Goal: Task Accomplishment & Management: Manage account settings

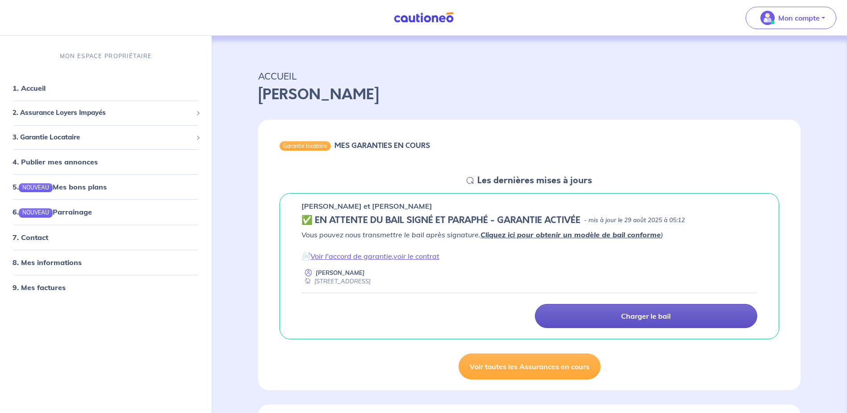
click at [639, 311] on link "Charger le bail" at bounding box center [646, 316] width 222 height 24
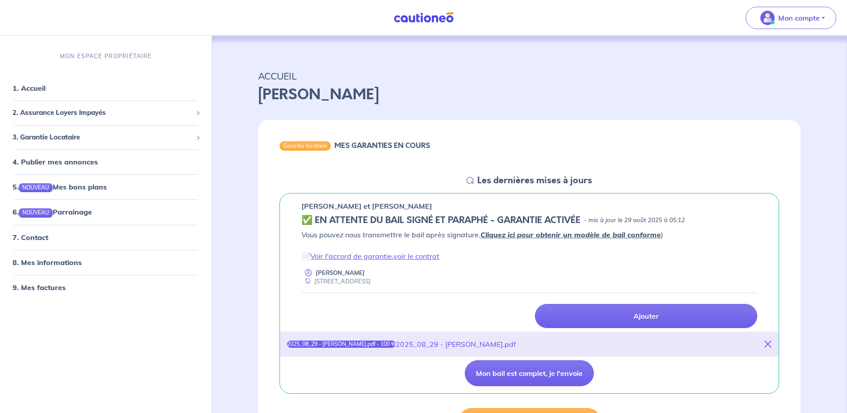
scroll to position [89, 0]
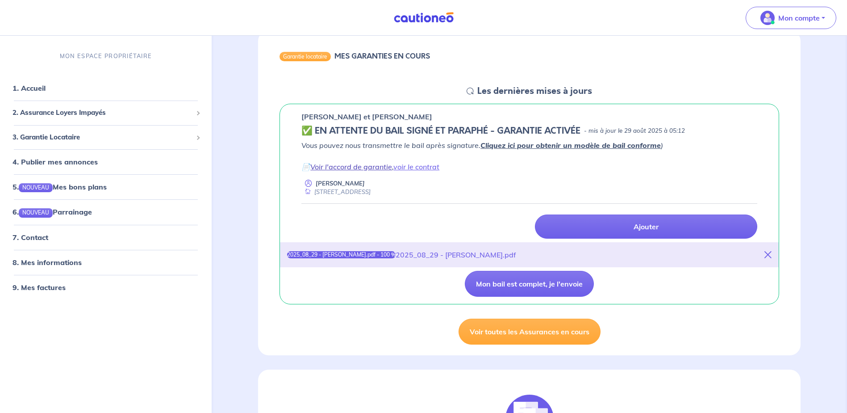
click at [372, 167] on link "Voir l'accord de garantie" at bounding box center [351, 166] width 82 height 9
click at [425, 170] on link "voir le contrat" at bounding box center [417, 166] width 46 height 9
click at [554, 289] on button "Mon bail est complet, je l'envoie" at bounding box center [529, 284] width 129 height 26
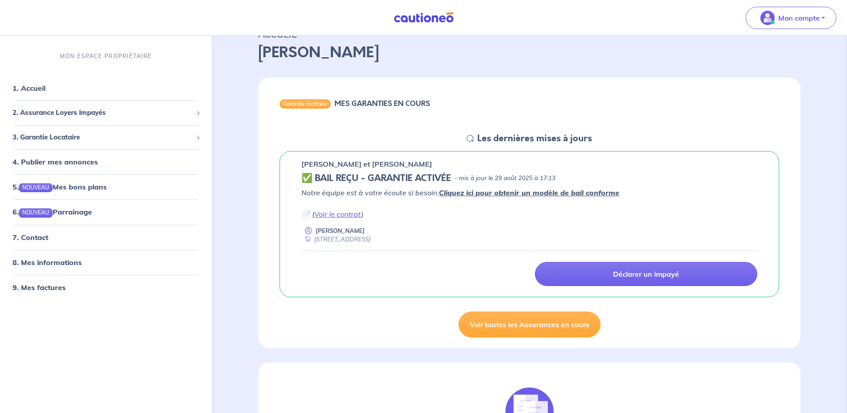
scroll to position [0, 0]
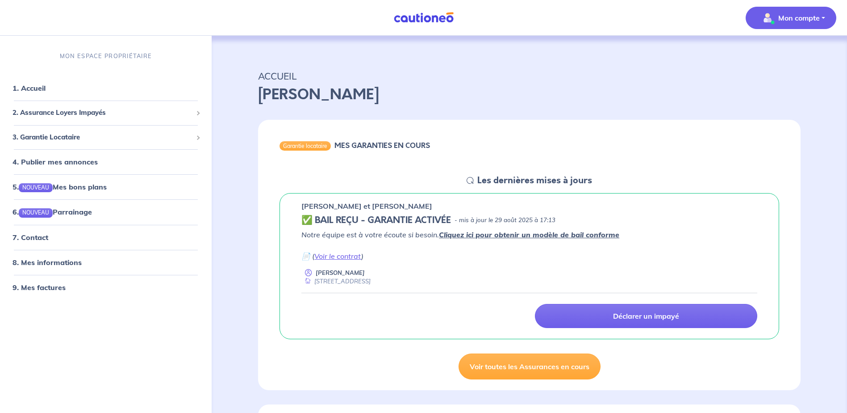
click at [810, 20] on p "Mon compte" at bounding box center [800, 18] width 42 height 11
click at [786, 50] on link "Mes informations" at bounding box center [782, 55] width 72 height 14
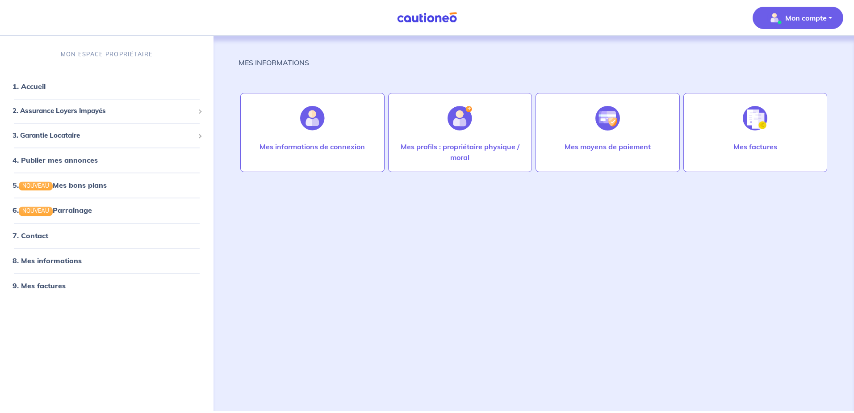
click at [314, 222] on div "MES INFORMATIONS Mes informations de connexion Mes profils : propriétaire physi…" at bounding box center [534, 213] width 590 height 354
click at [507, 214] on div "MES INFORMATIONS Mes informations de connexion Mes profils : propriétaire physi…" at bounding box center [534, 213] width 590 height 354
click at [64, 114] on span "2. Assurance Loyers Impayés" at bounding box center [104, 111] width 182 height 10
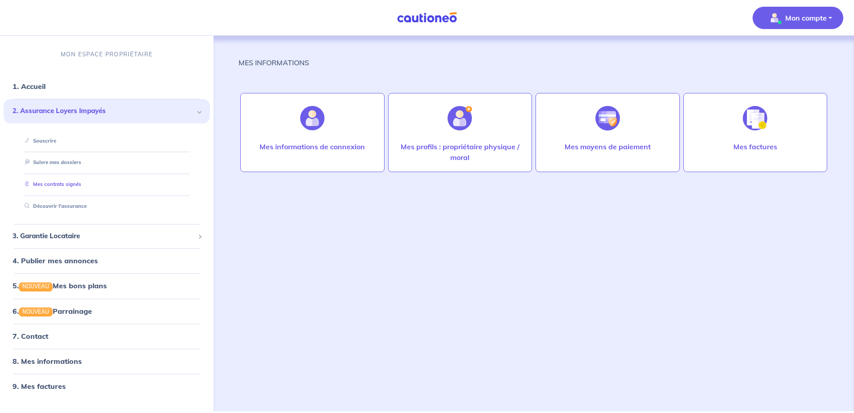
click at [58, 184] on link "Mes contrats signés" at bounding box center [51, 184] width 60 height 6
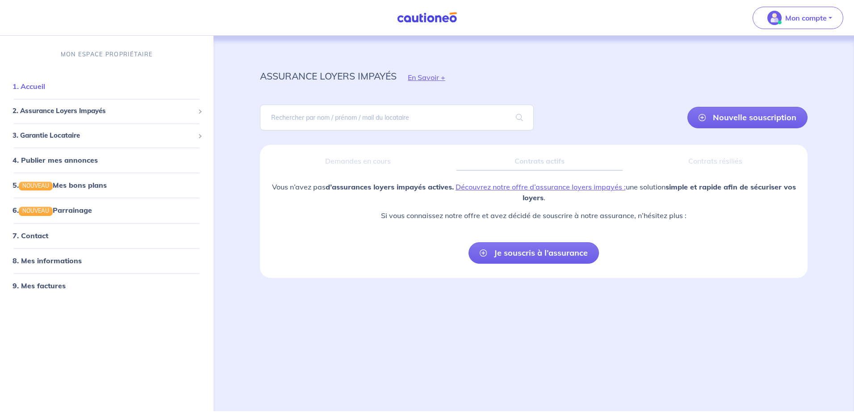
click at [33, 84] on link "1. Accueil" at bounding box center [29, 86] width 33 height 9
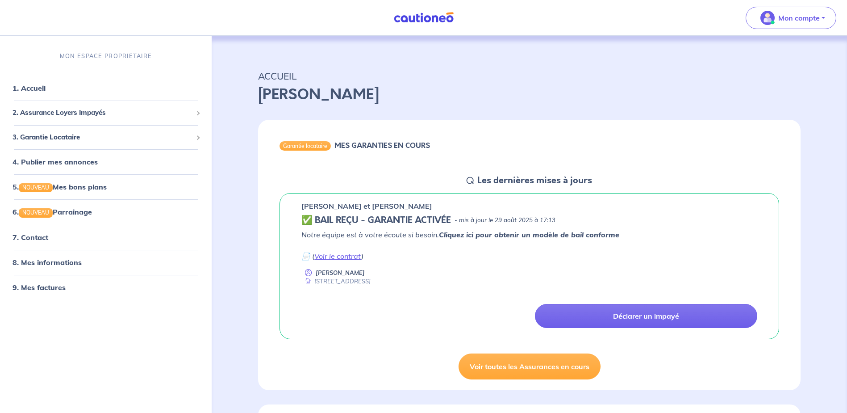
click at [116, 56] on p "MON ESPACE PROPRIÉTAIRE" at bounding box center [106, 56] width 92 height 8
drag, startPoint x: 411, startPoint y: 20, endPoint x: 414, endPoint y: 33, distance: 13.7
click at [411, 20] on img at bounding box center [423, 17] width 67 height 11
